Goal: Task Accomplishment & Management: Complete application form

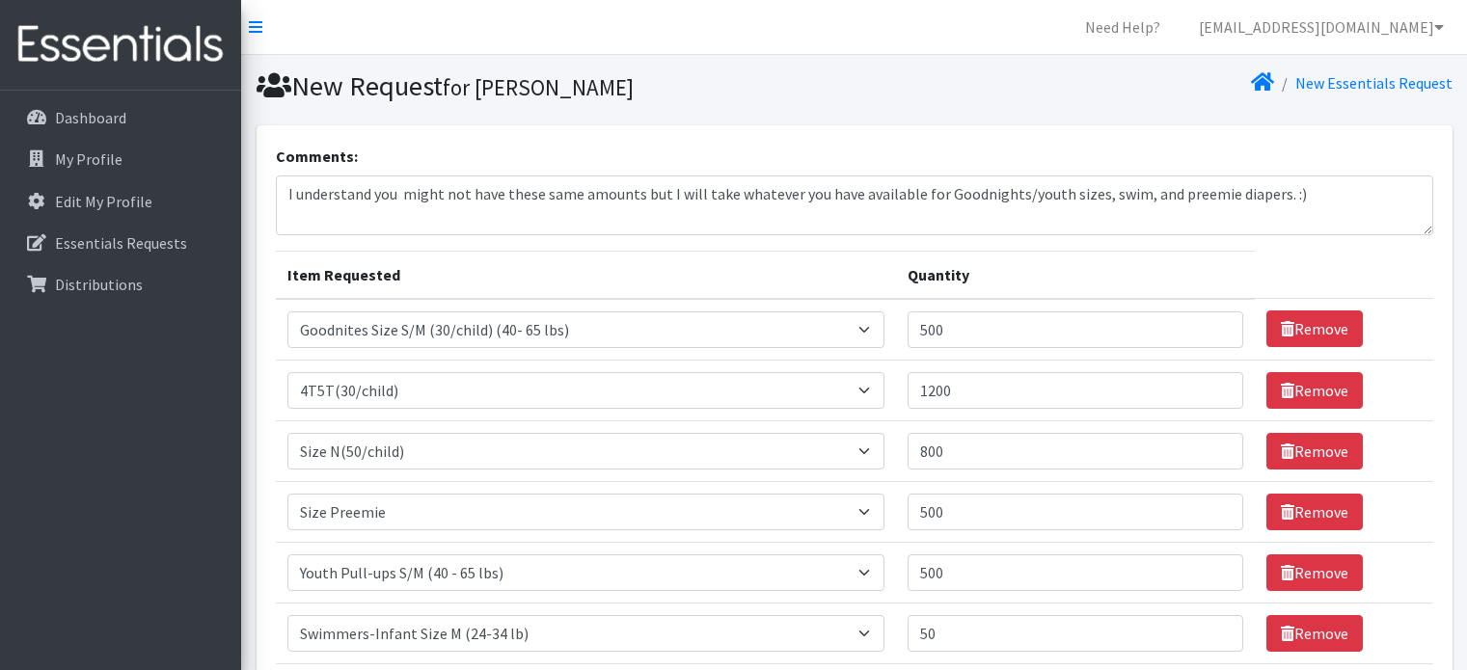
select select "8669"
select select "953"
select select "961"
select select "6007"
select select "6225"
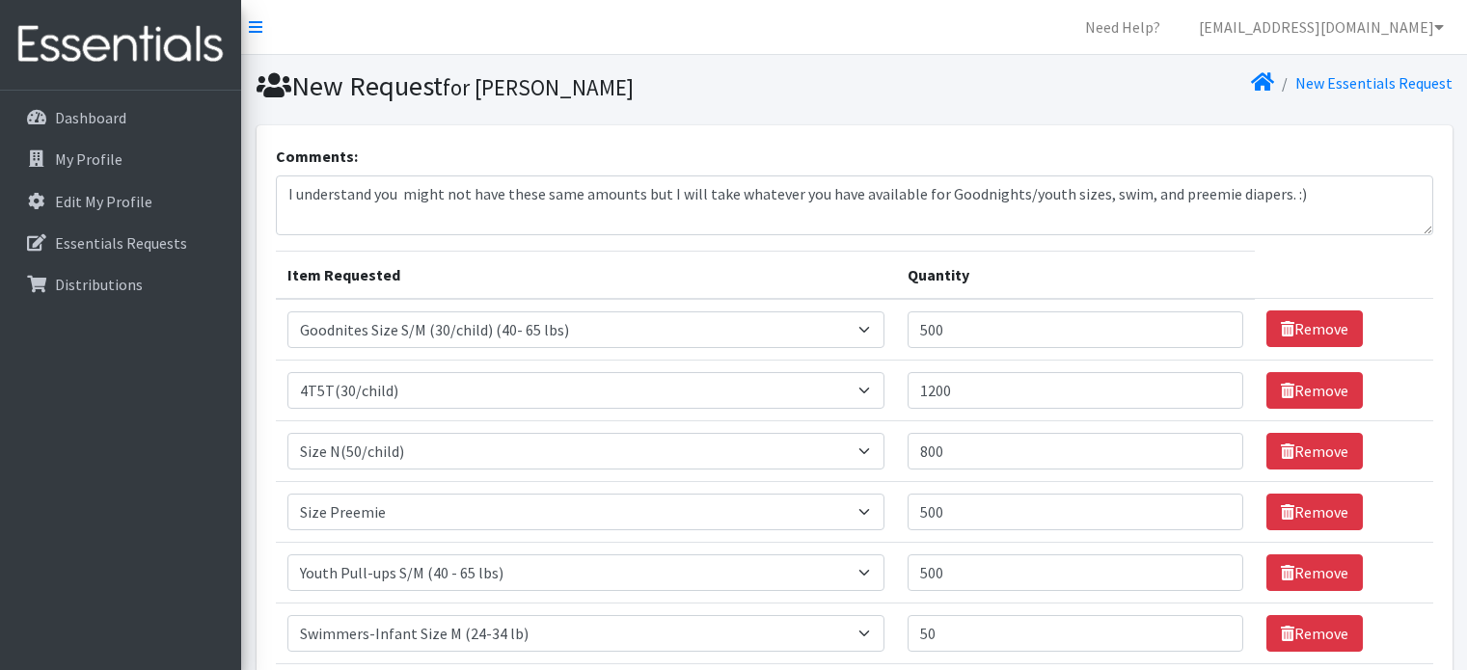
select select "6935"
select select "6938"
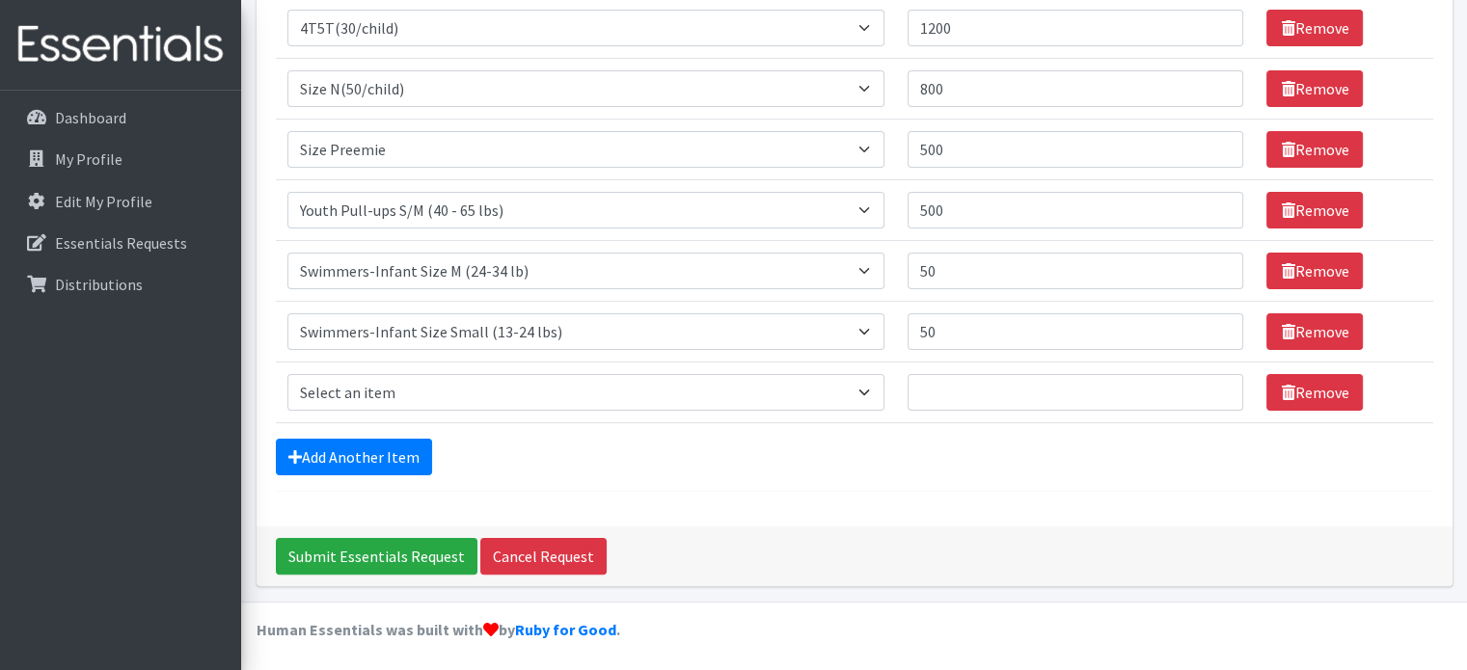
scroll to position [363, 0]
click at [942, 86] on input "800" at bounding box center [1076, 88] width 337 height 37
type input "500"
click at [1316, 394] on link "Remove" at bounding box center [1314, 392] width 96 height 37
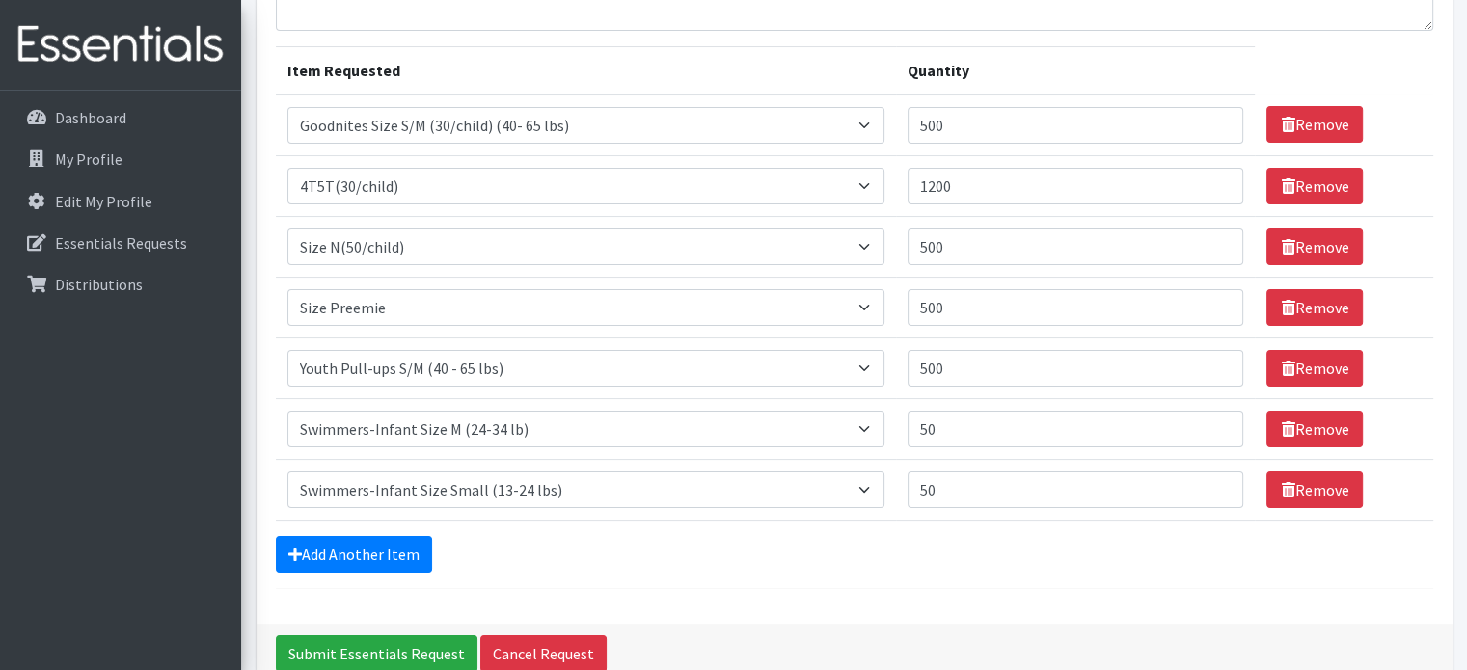
scroll to position [301, 0]
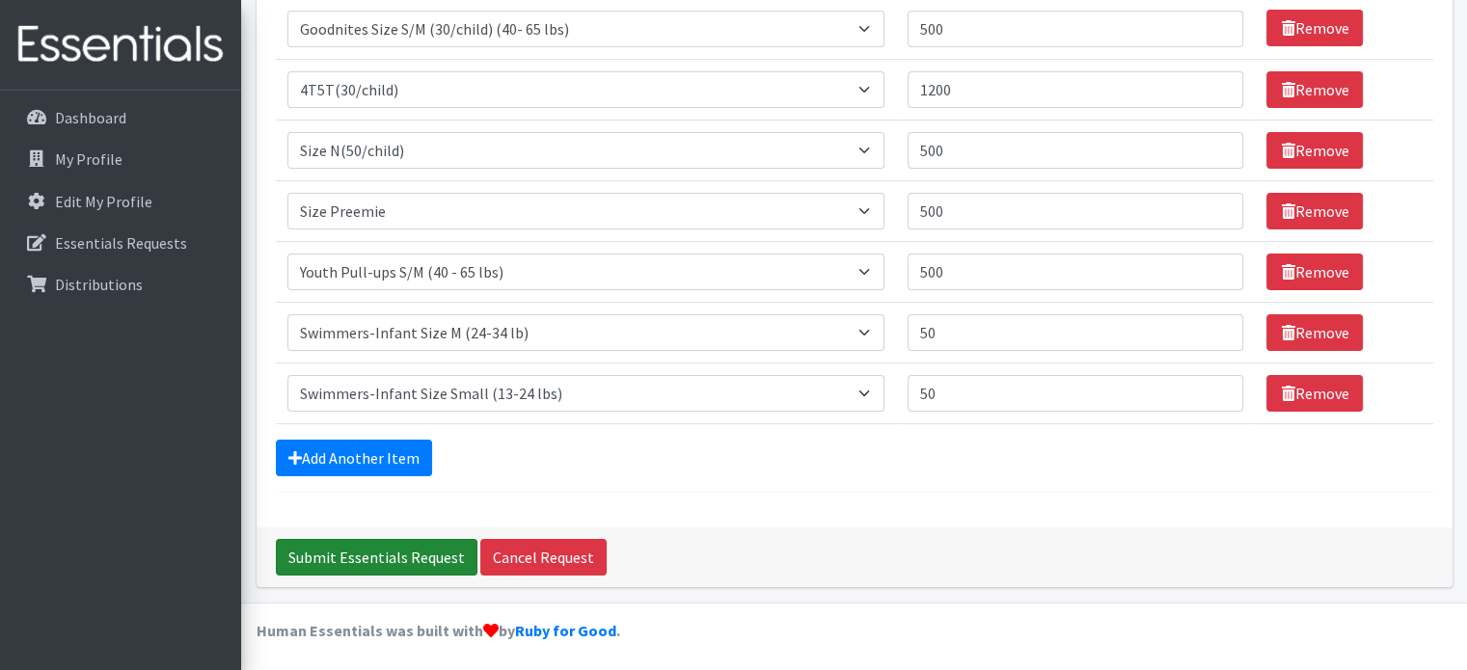
click at [363, 557] on input "Submit Essentials Request" at bounding box center [377, 557] width 202 height 37
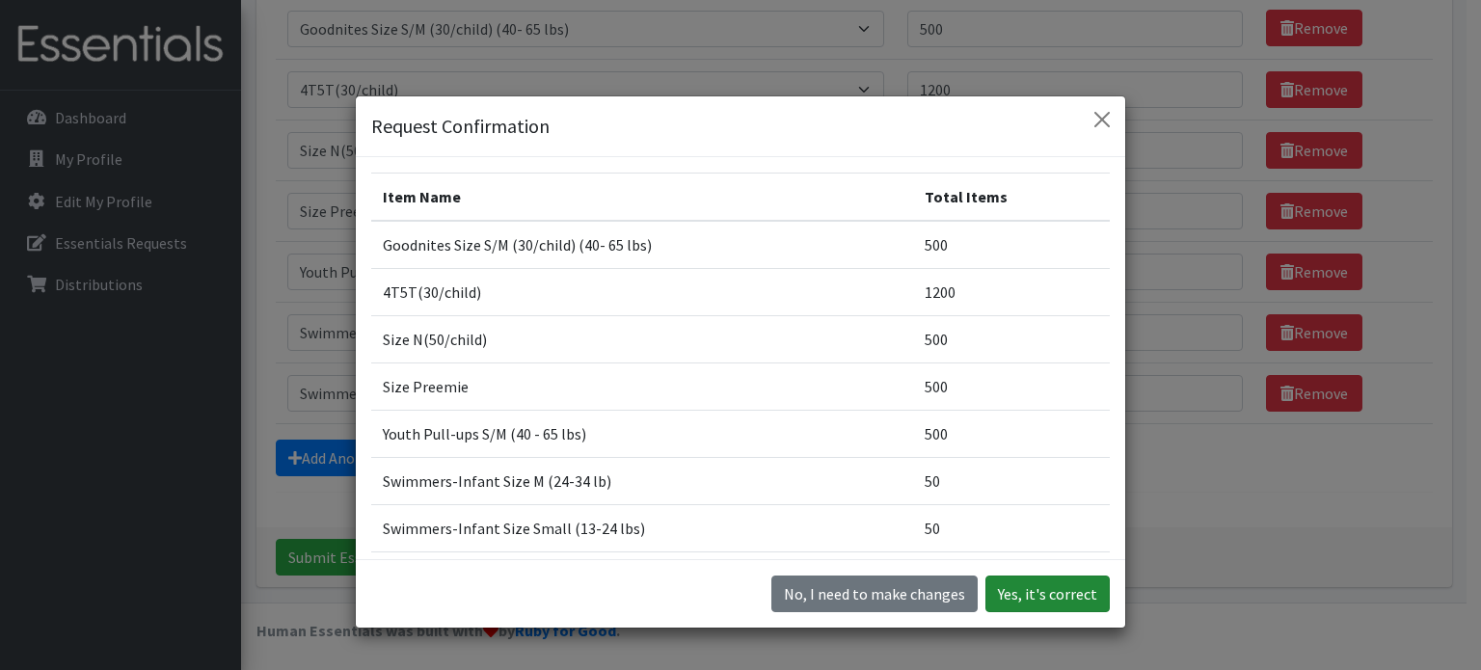
click at [1042, 601] on button "Yes, it's correct" at bounding box center [1048, 594] width 124 height 37
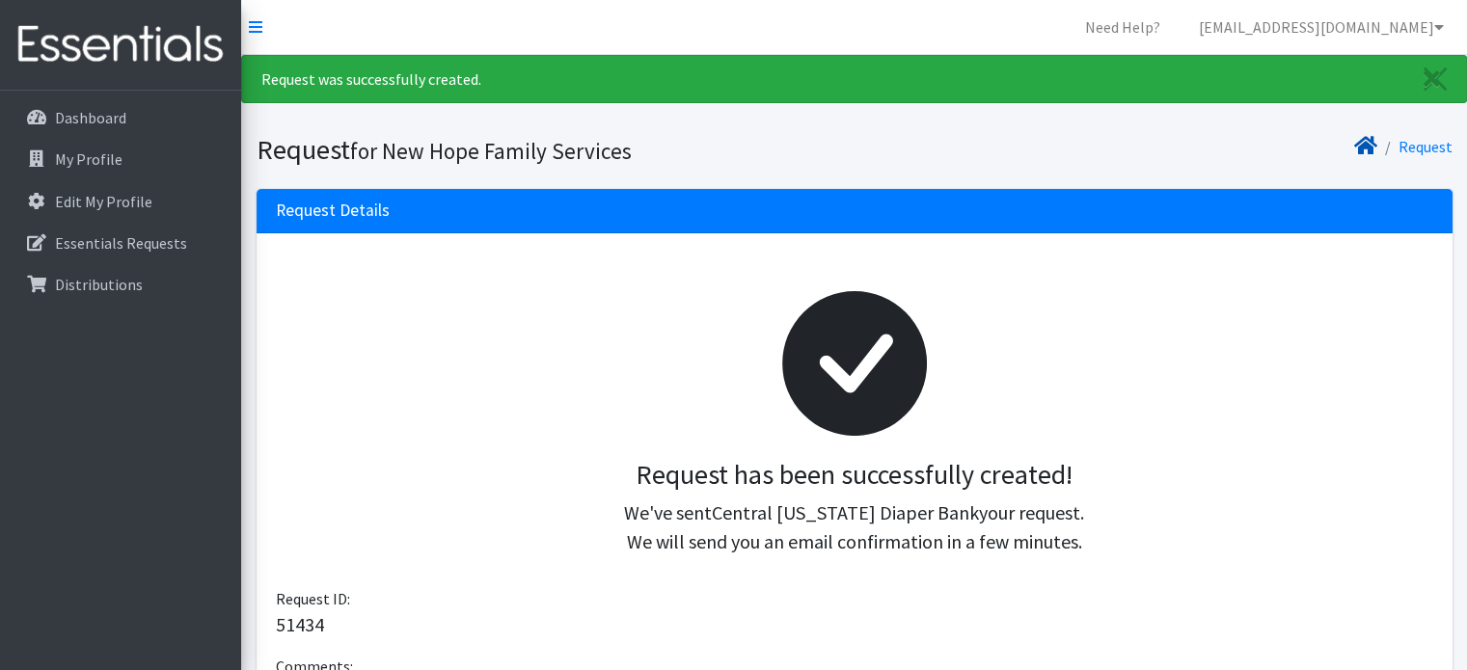
click at [1373, 140] on icon at bounding box center [1365, 145] width 23 height 15
